Goal: Communication & Community: Answer question/provide support

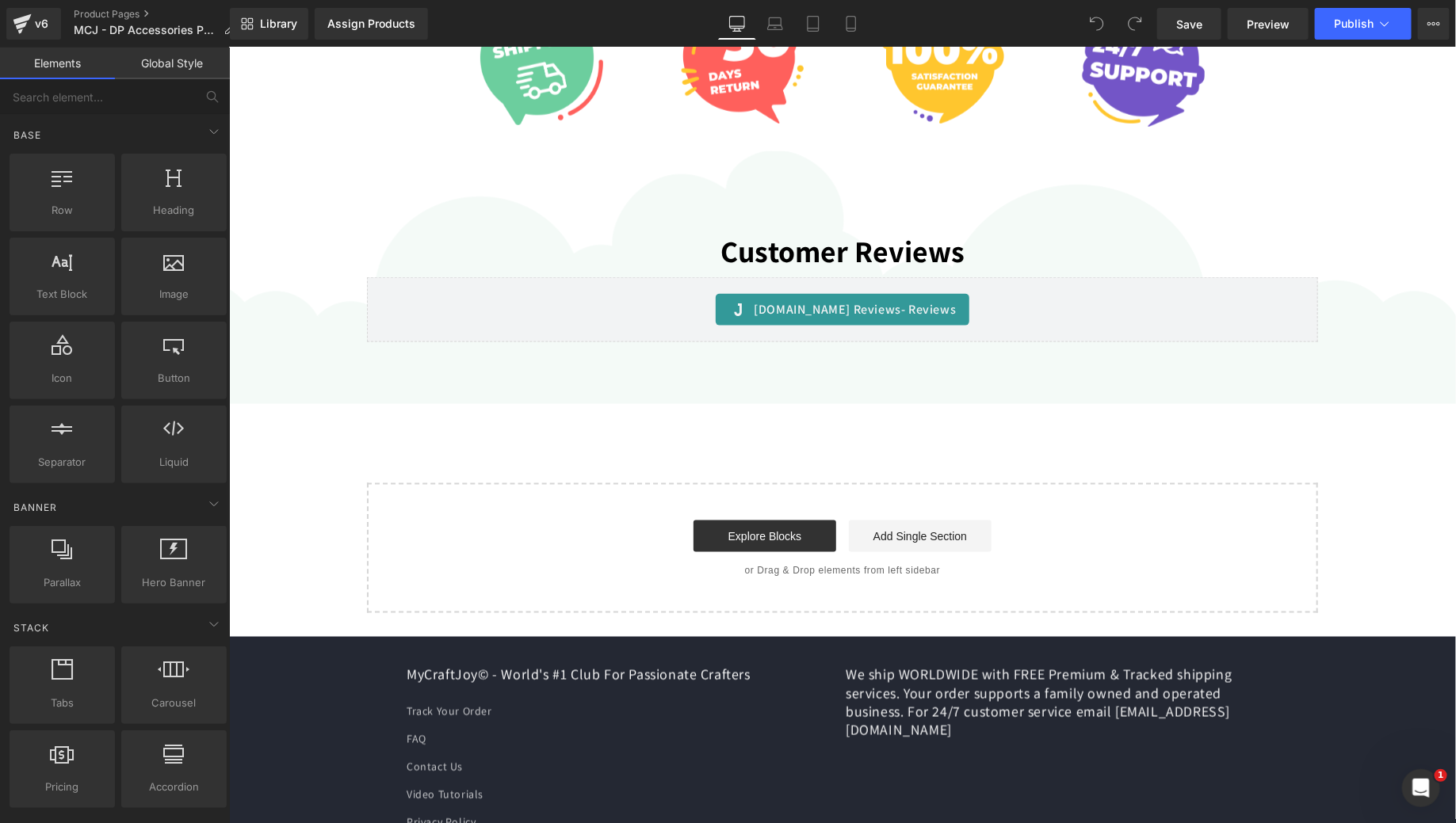
scroll to position [694, 0]
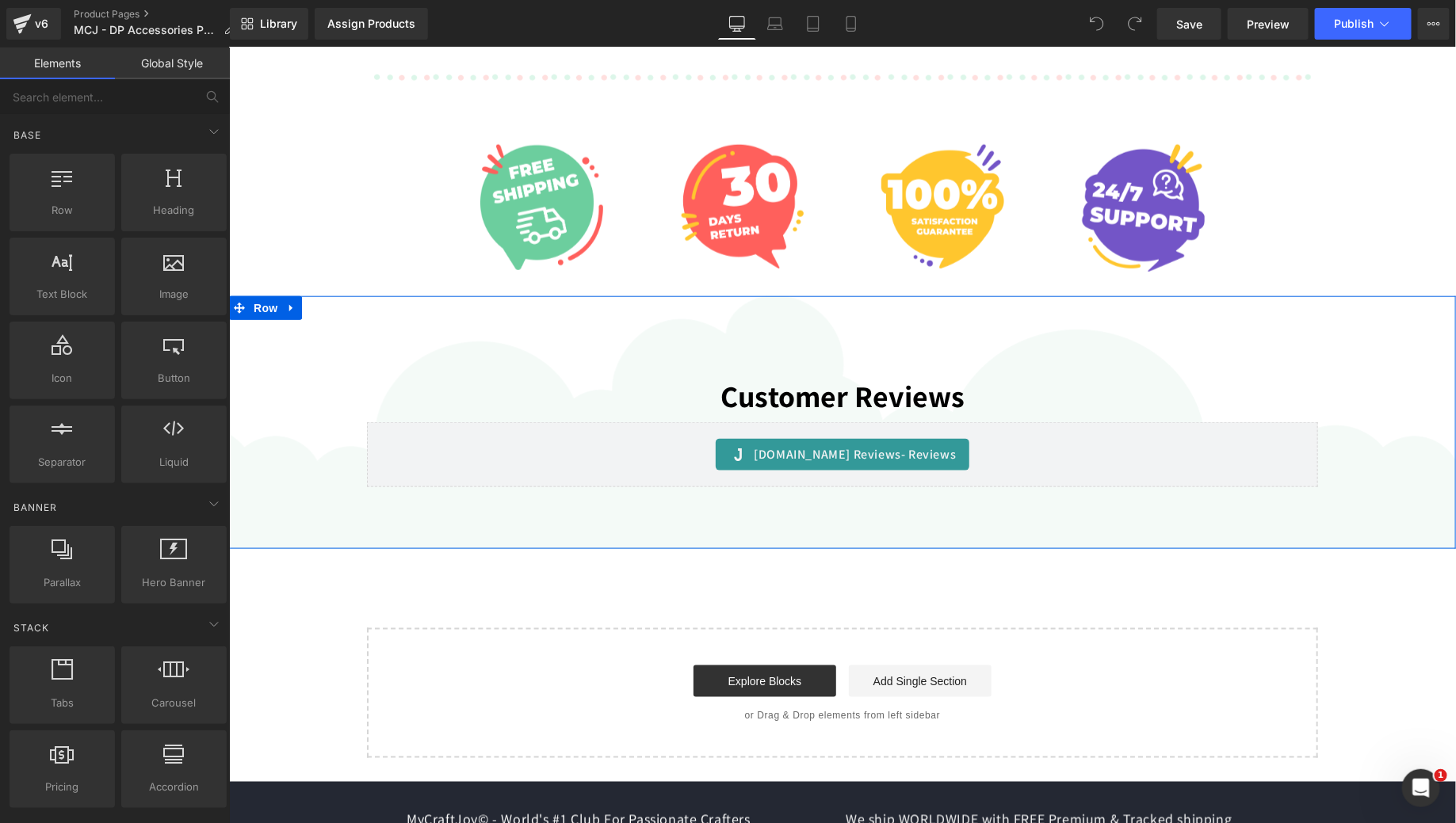
click at [1025, 325] on div "Customer Reviews Heading Row [DOMAIN_NAME] Reviews - Reviews [DOMAIN_NAME] Revi…" at bounding box center [841, 422] width 1226 height 253
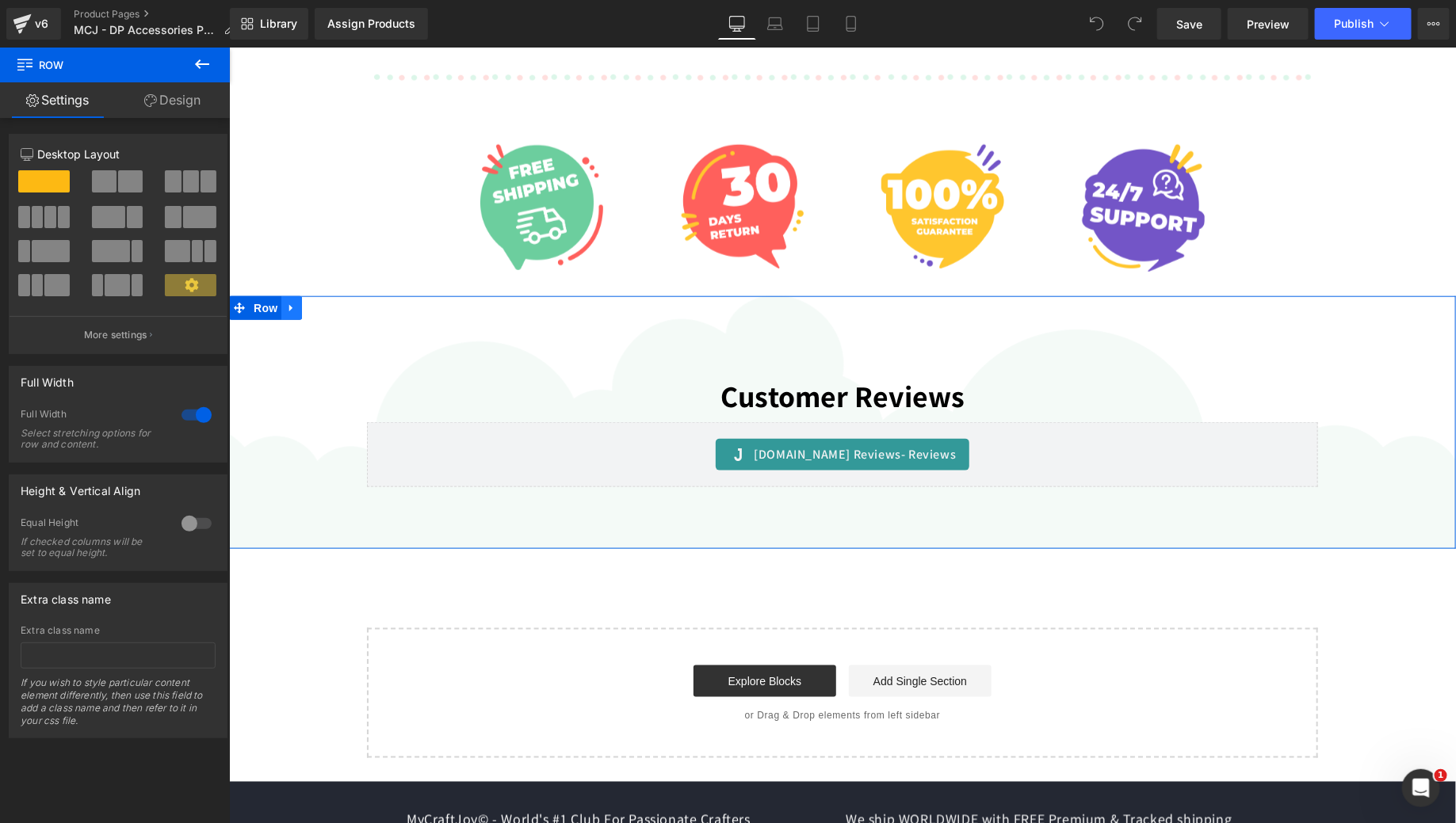
click at [291, 306] on link at bounding box center [290, 307] width 21 height 24
click at [326, 305] on icon at bounding box center [331, 307] width 11 height 11
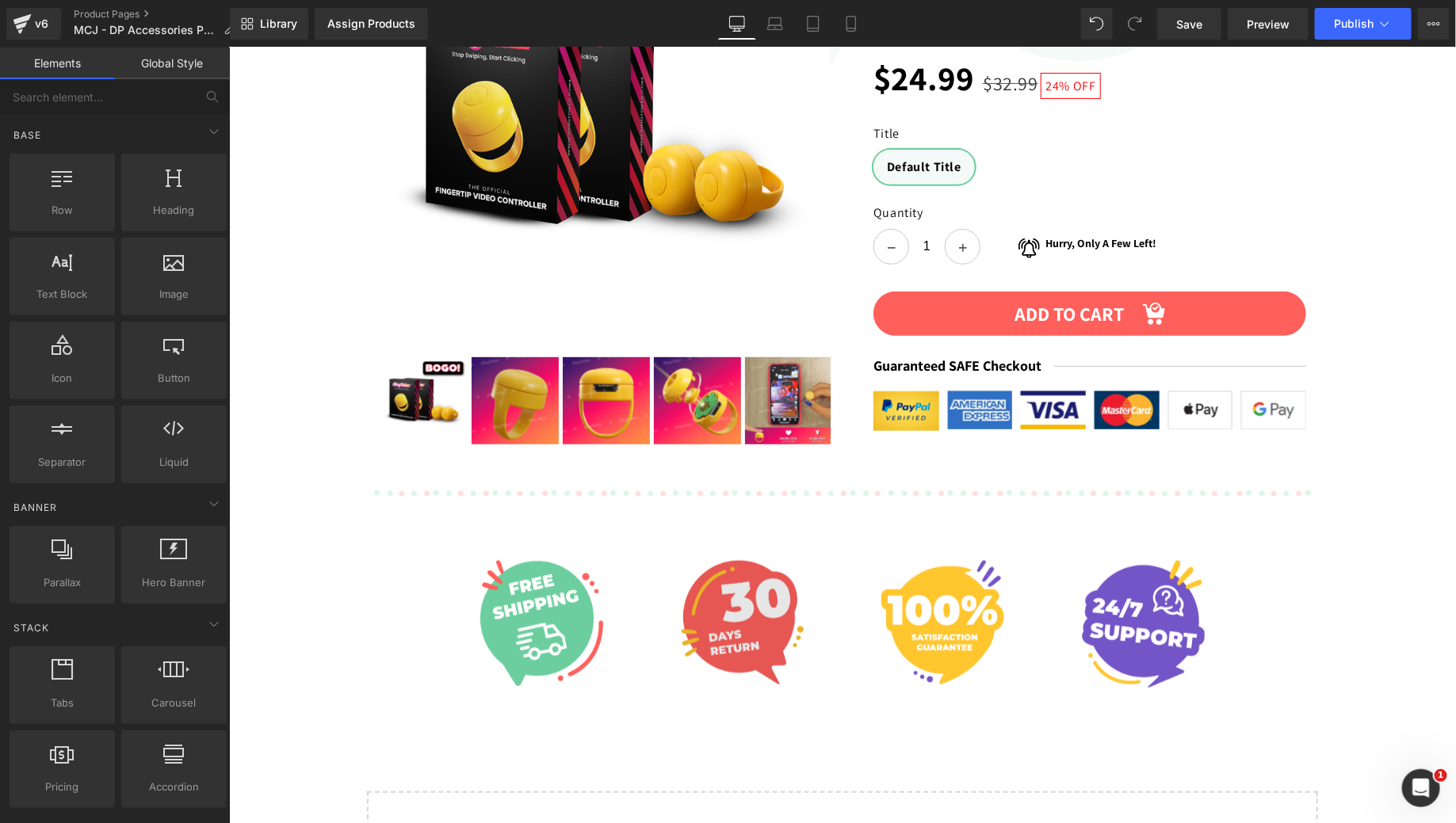
scroll to position [0, 0]
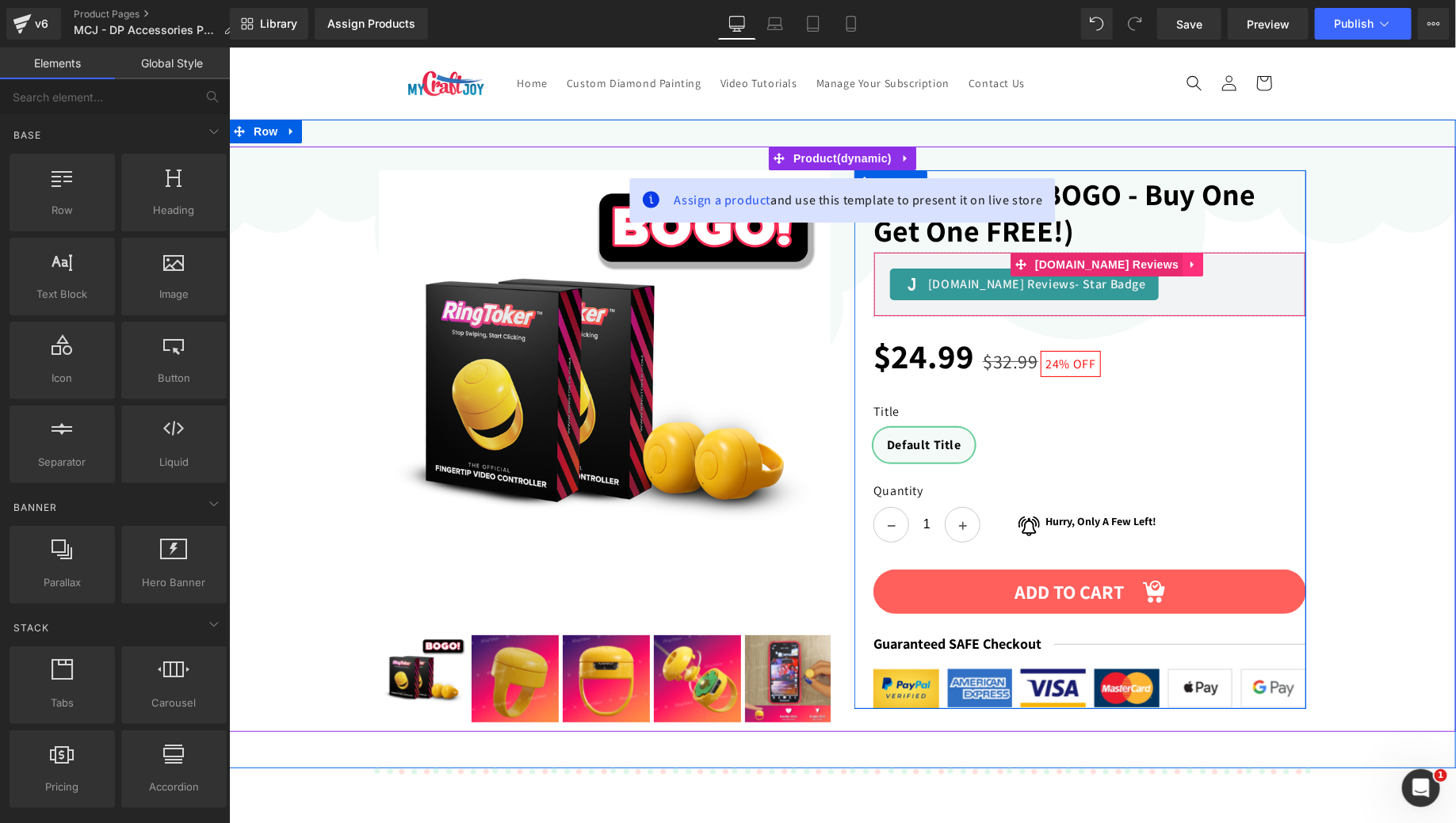
click at [1190, 263] on icon at bounding box center [1191, 262] width 3 height 7
click at [1197, 267] on icon at bounding box center [1202, 263] width 11 height 11
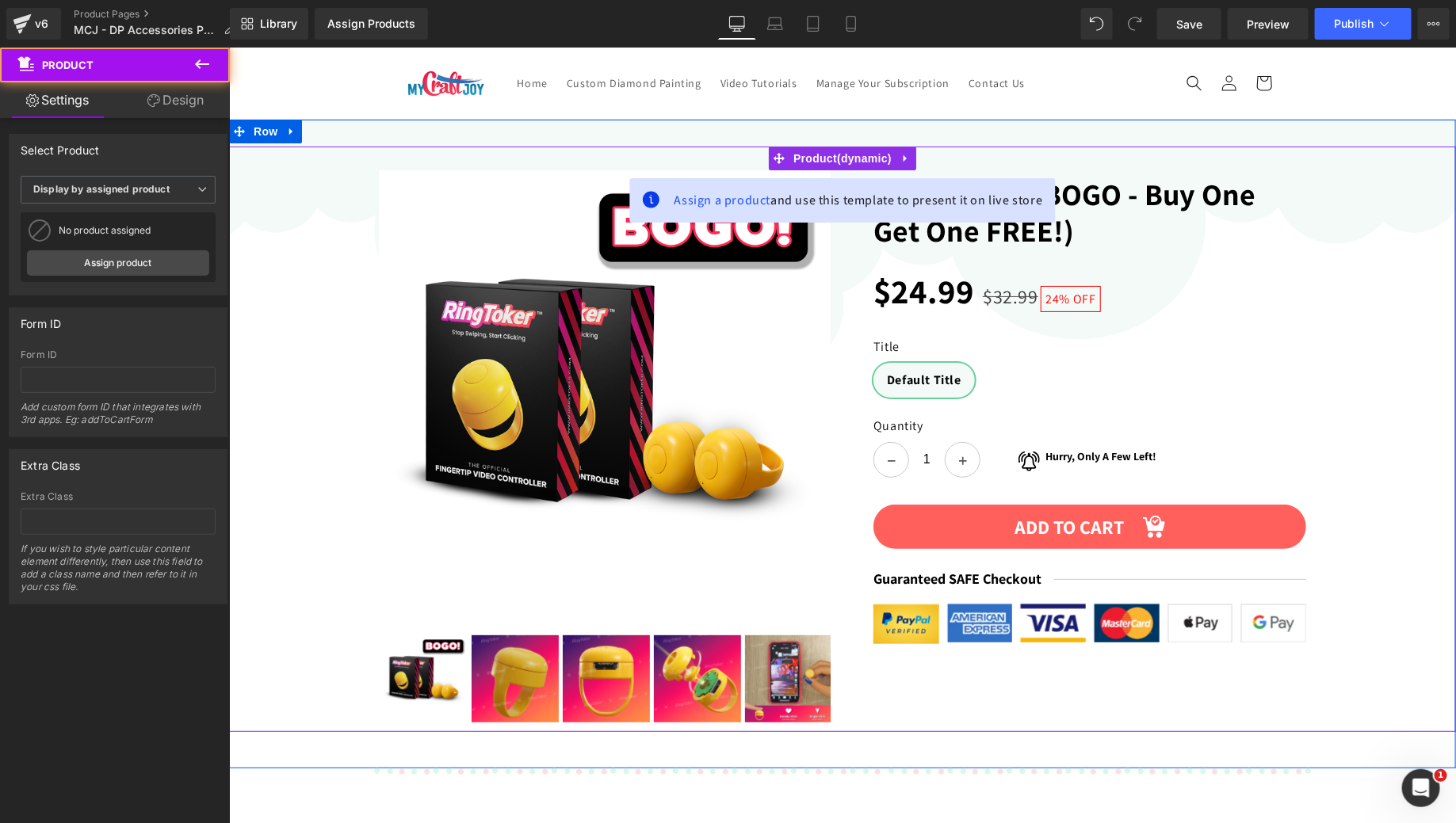
click at [1413, 290] on div "Sale Off (P) Image" at bounding box center [841, 438] width 1226 height 586
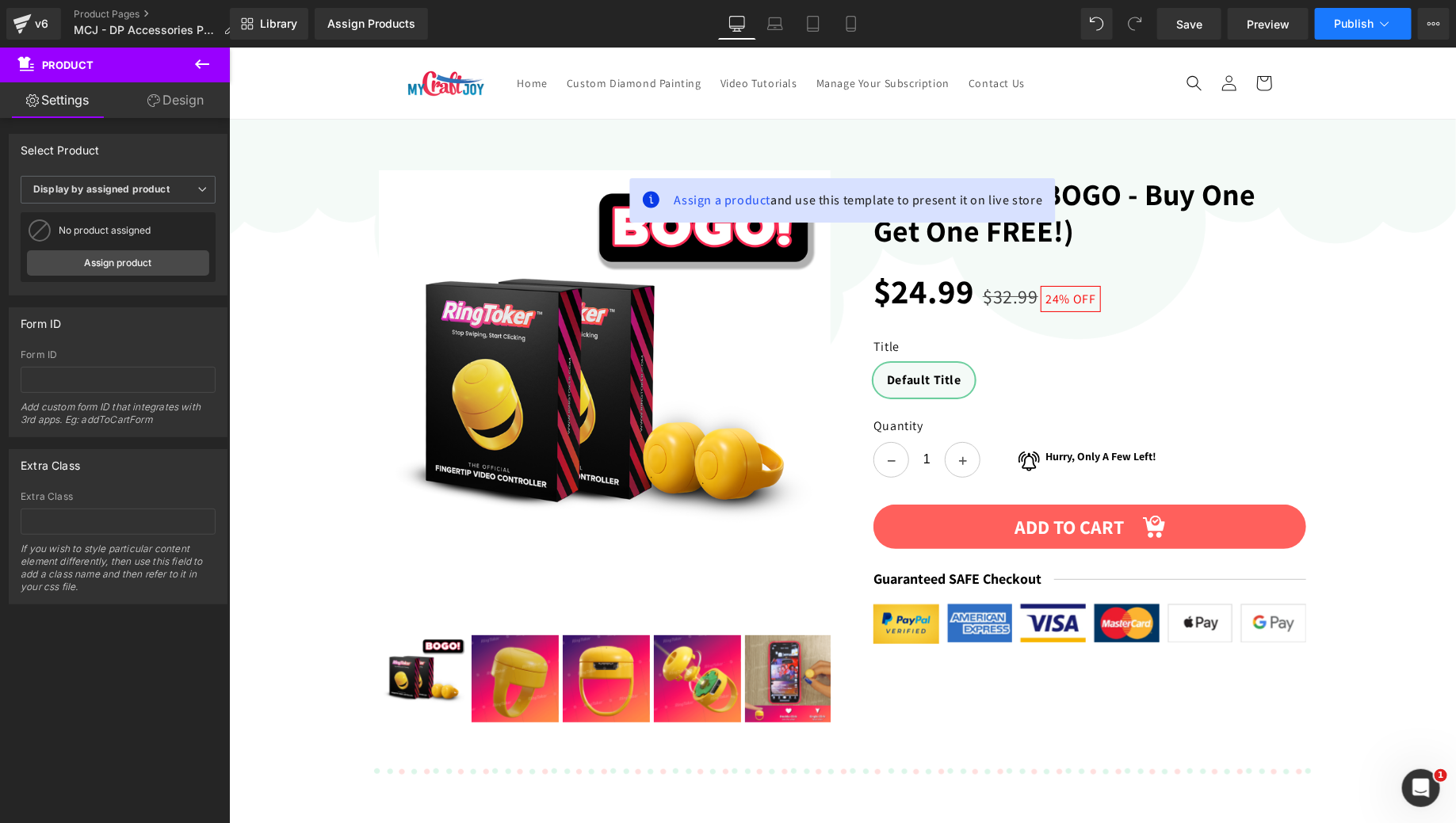
click at [1336, 26] on span "Publish" at bounding box center [1353, 23] width 40 height 13
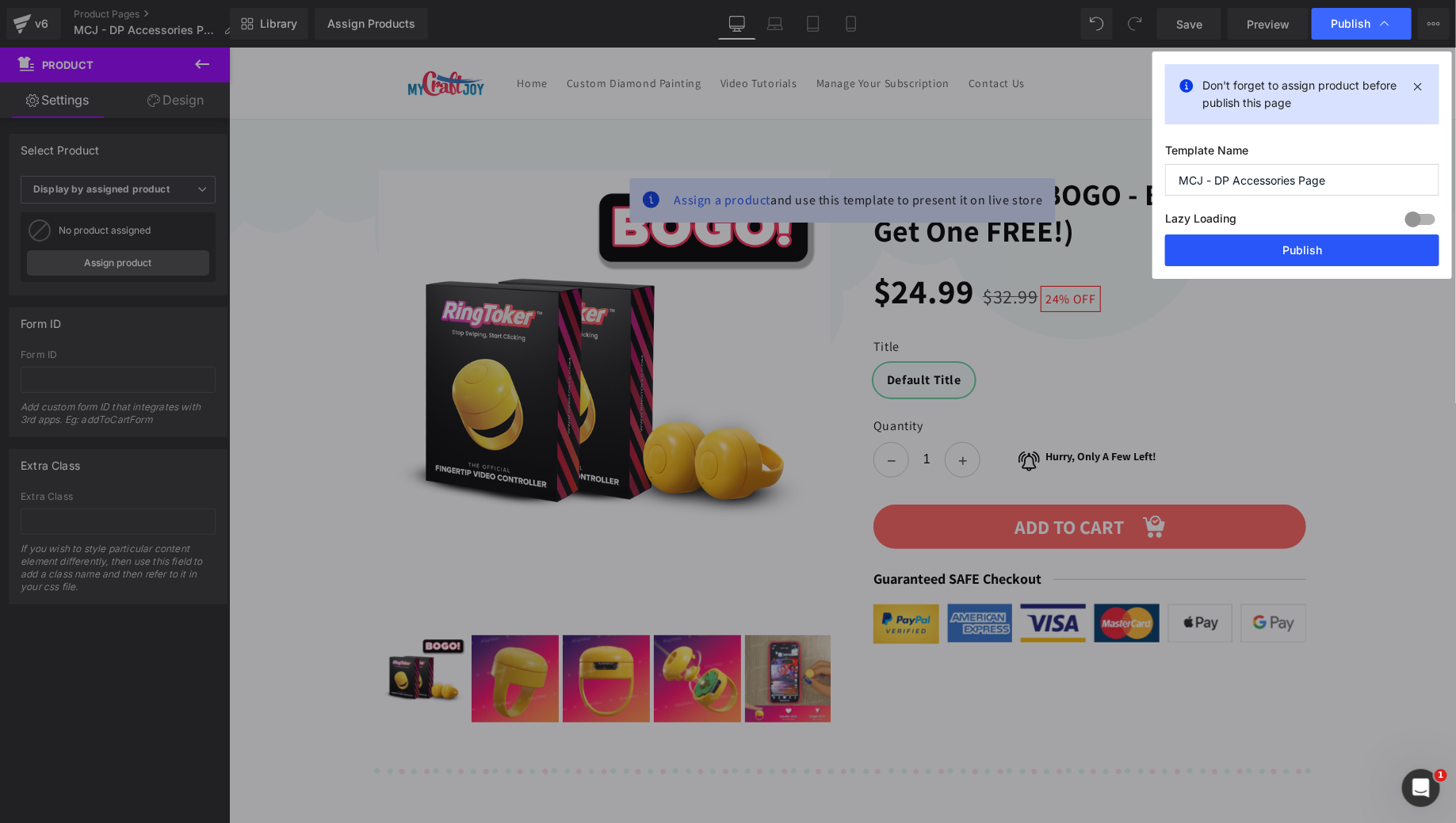
click at [1259, 257] on button "Publish" at bounding box center [1301, 250] width 274 height 32
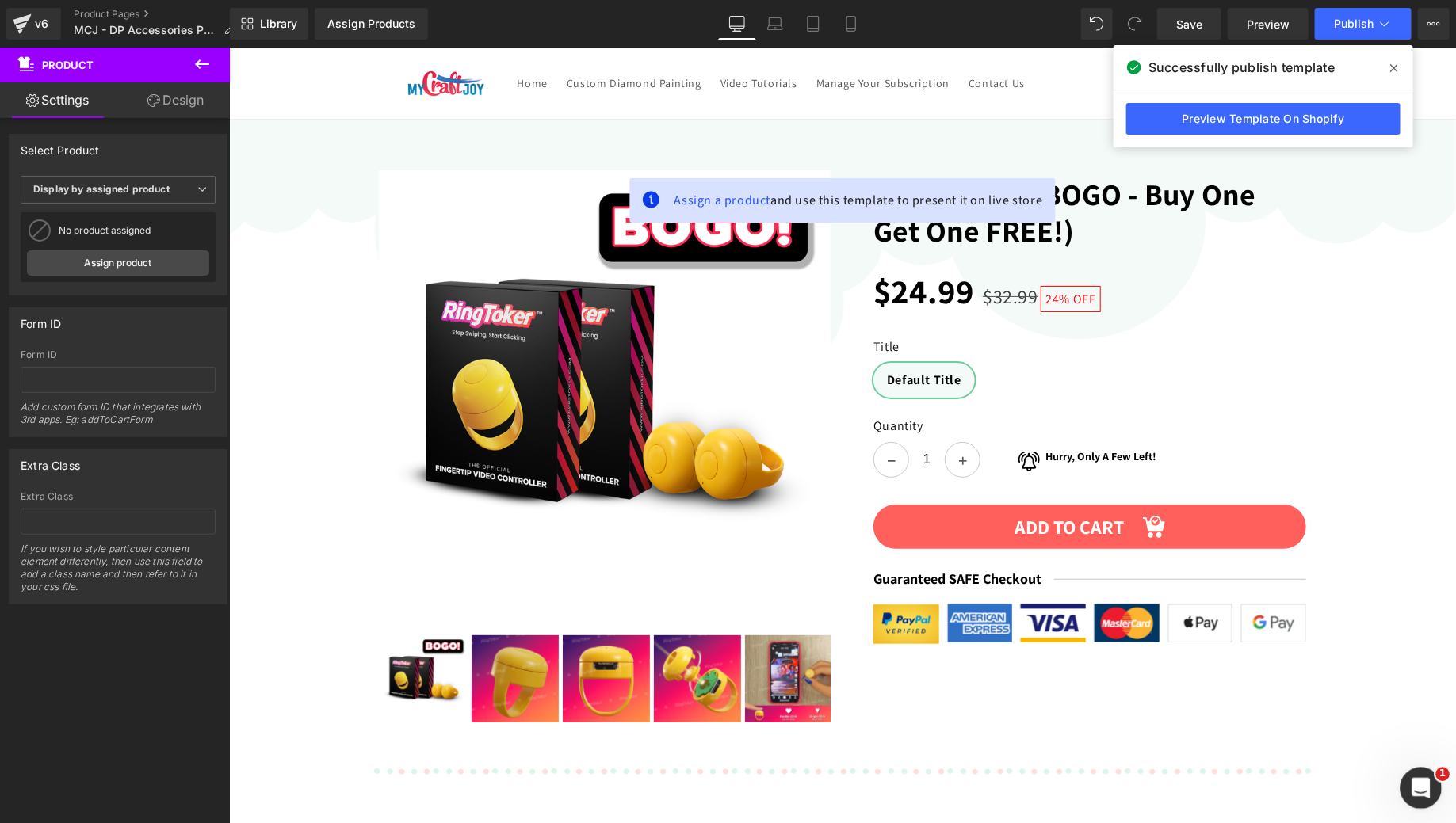
click at [1433, 779] on div "Open Intercom Messenger" at bounding box center [1418, 785] width 52 height 52
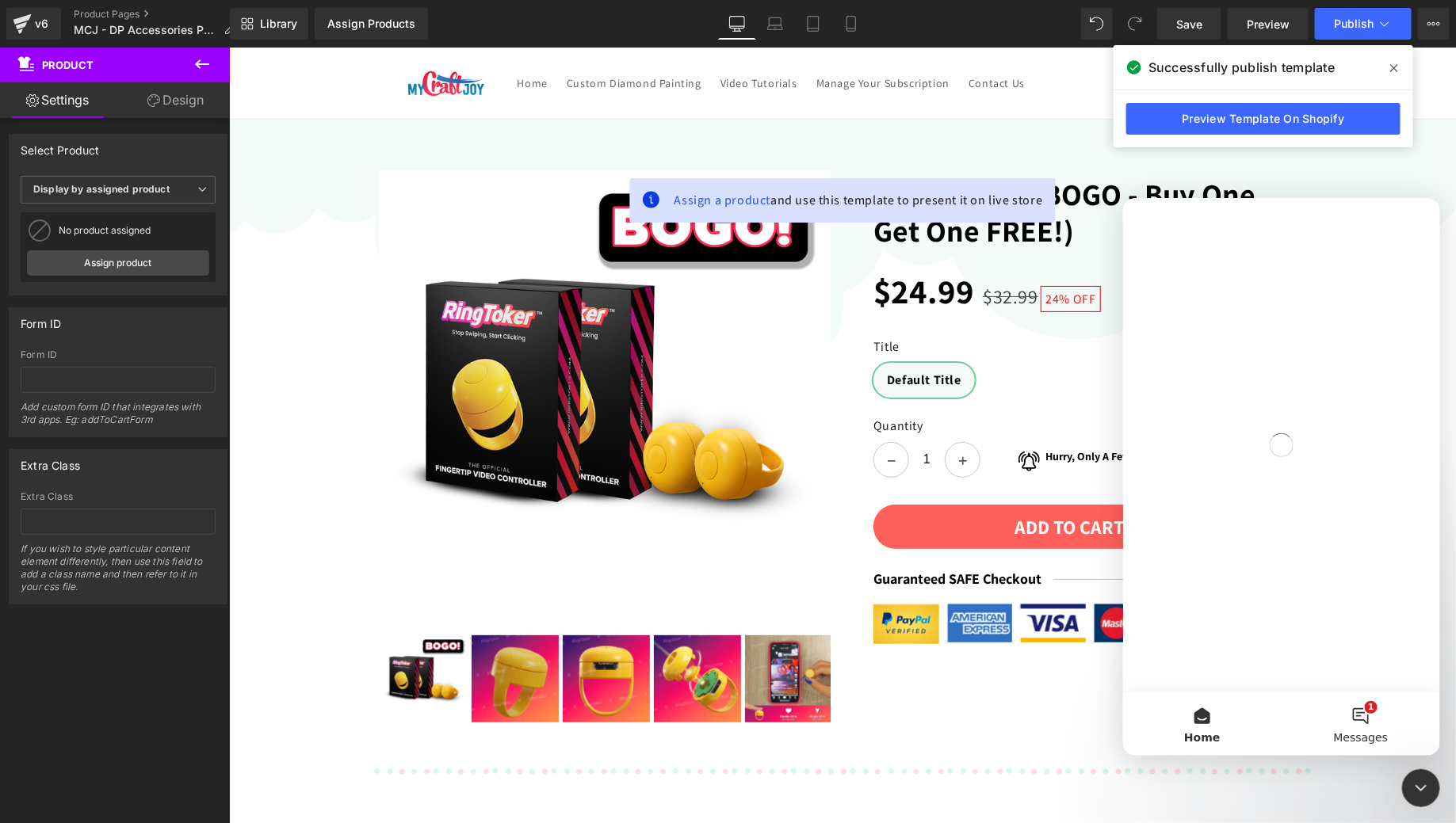
click at [1355, 725] on button "1 Messages" at bounding box center [1359, 723] width 159 height 64
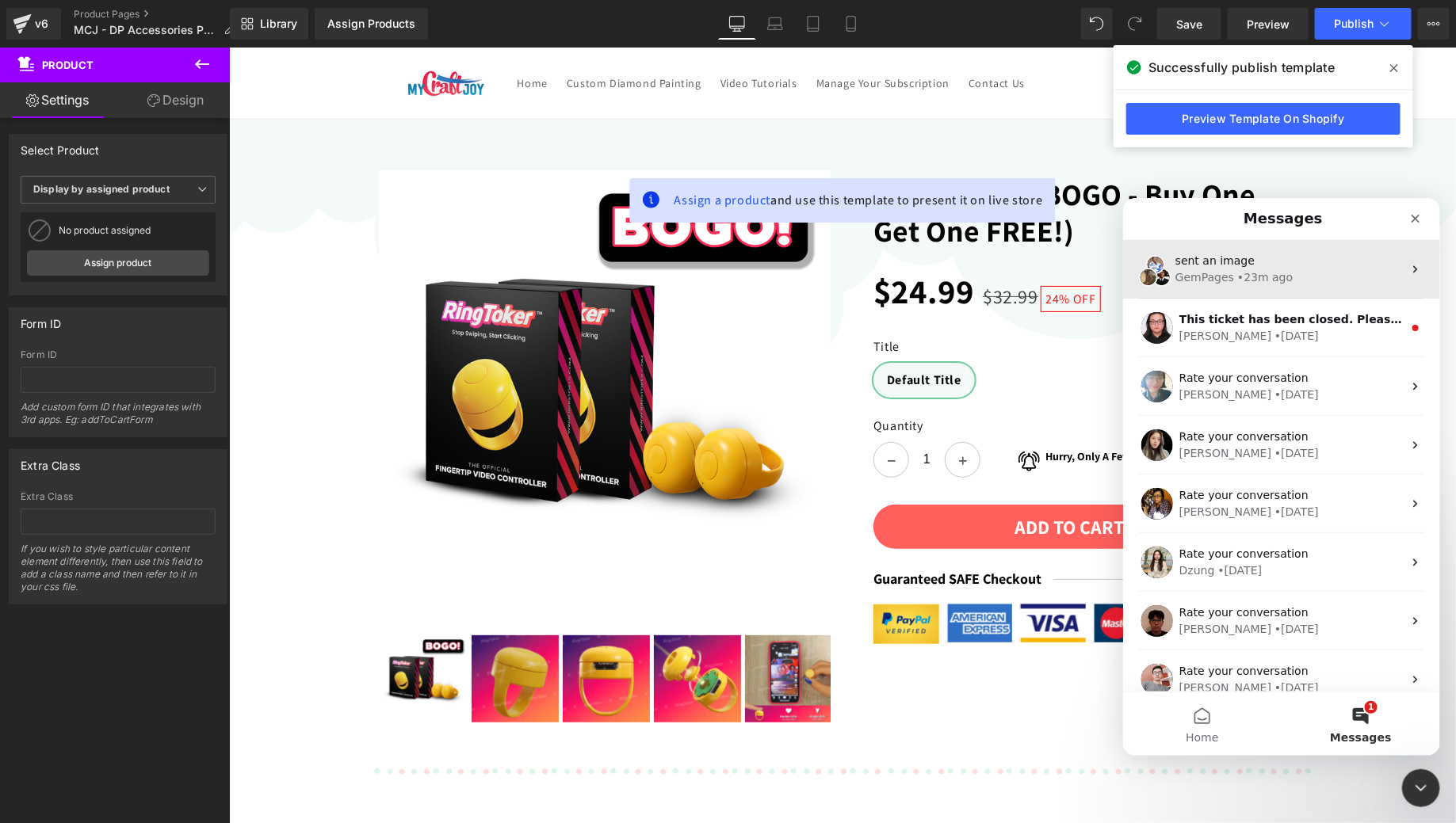
click at [1306, 268] on div "GemPages • 23m ago" at bounding box center [1288, 276] width 228 height 17
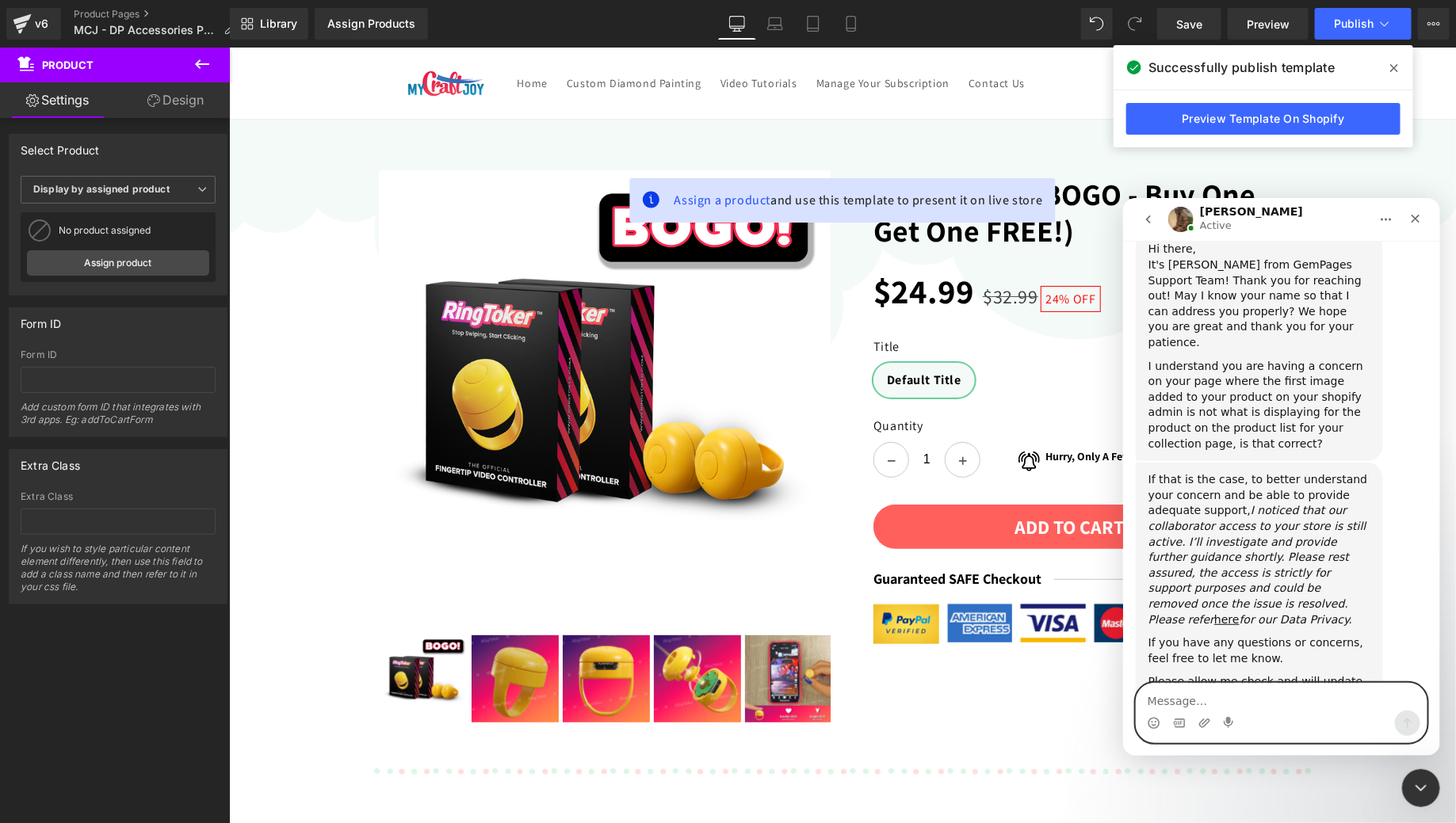
scroll to position [932, 0]
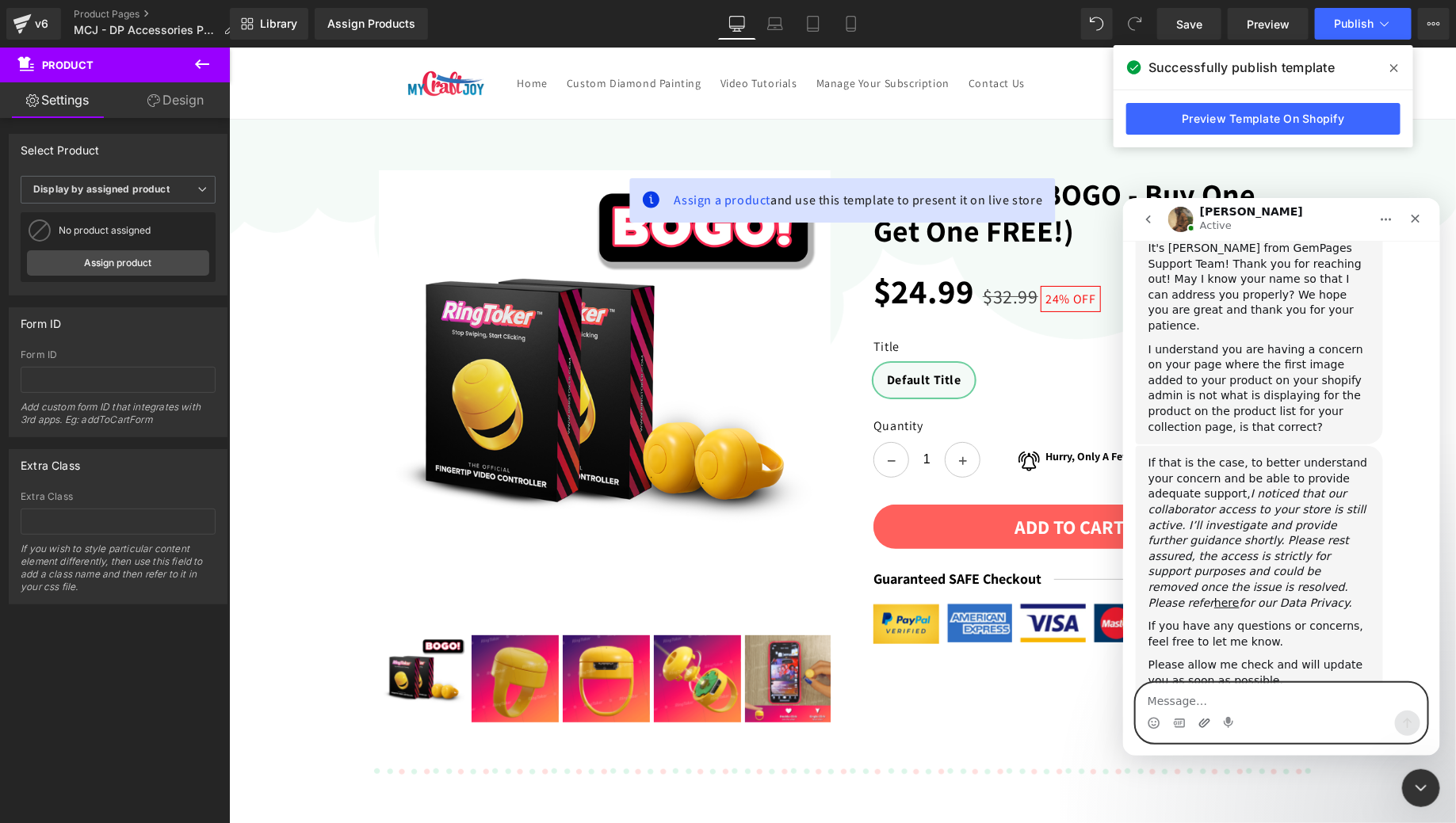
click at [1206, 718] on icon "Upload attachment" at bounding box center [1204, 721] width 11 height 9
click at [1179, 696] on textarea "Message…" at bounding box center [1280, 695] width 290 height 27
type textarea "y"
type textarea "Thank you!"
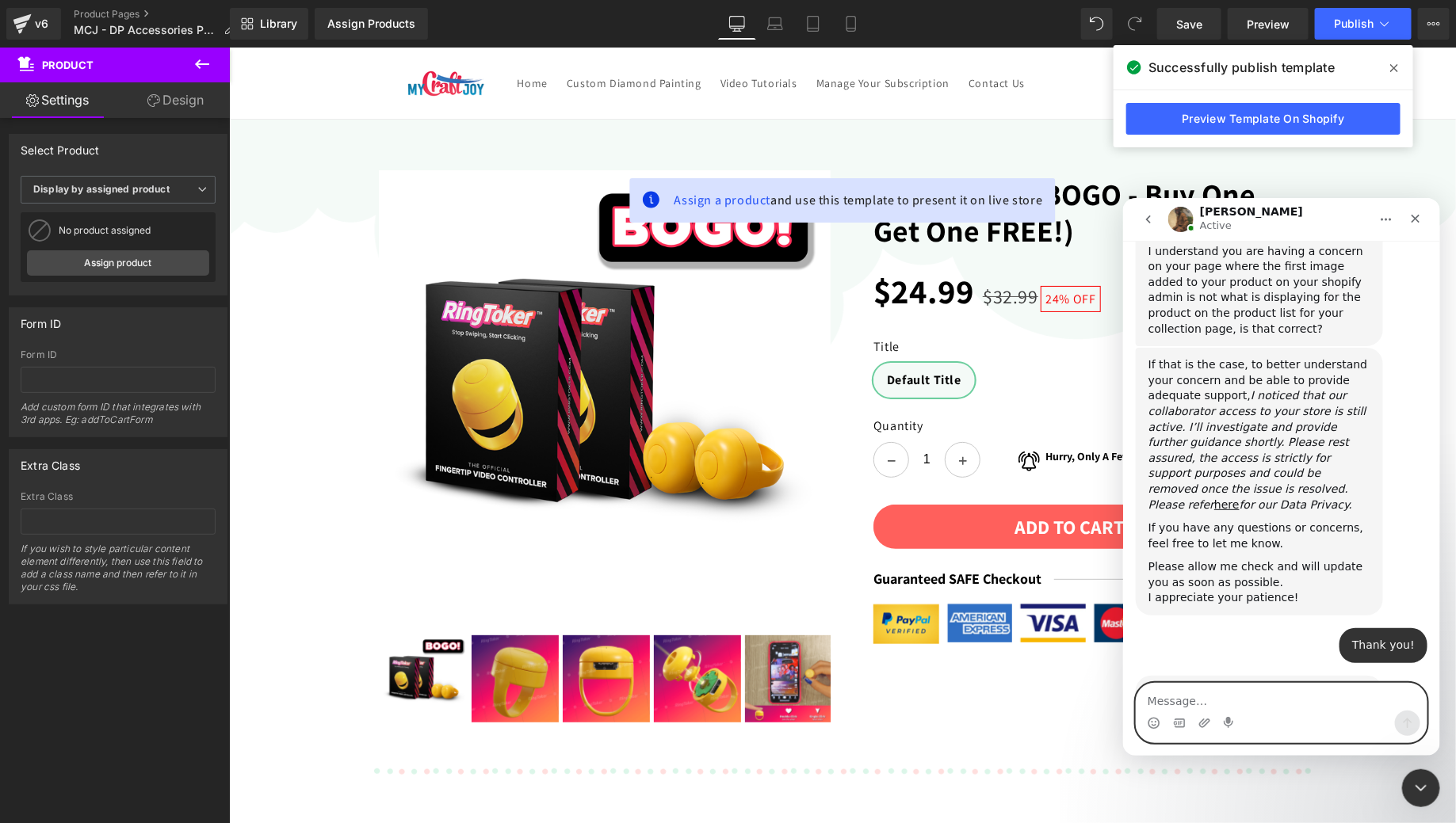
scroll to position [1041, 0]
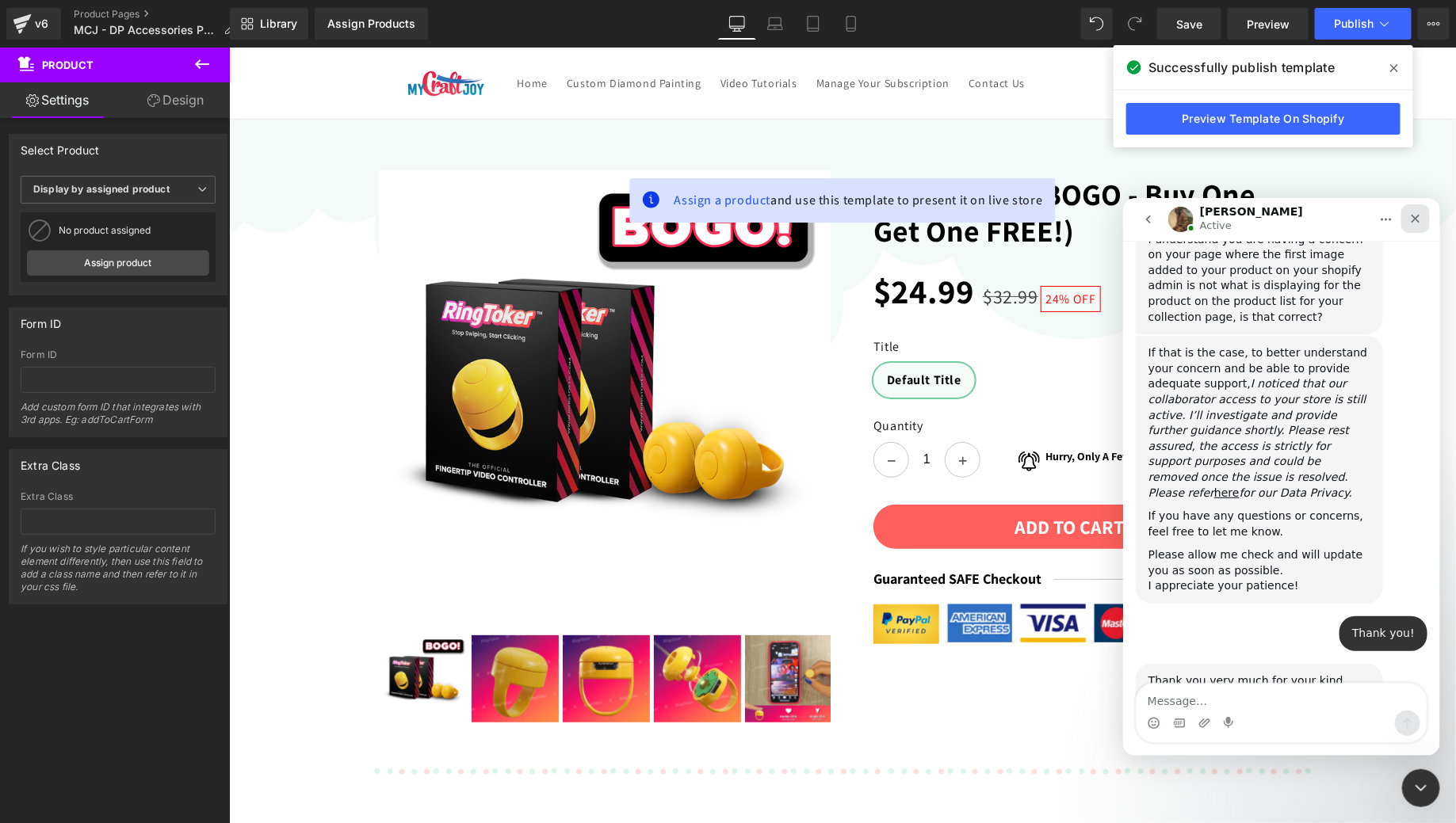
click at [1408, 221] on icon "Close" at bounding box center [1414, 217] width 13 height 13
